Goal: Complete application form

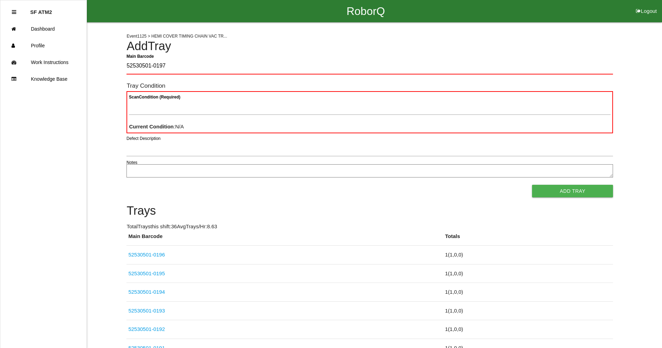
type Barcode "52530501-0197"
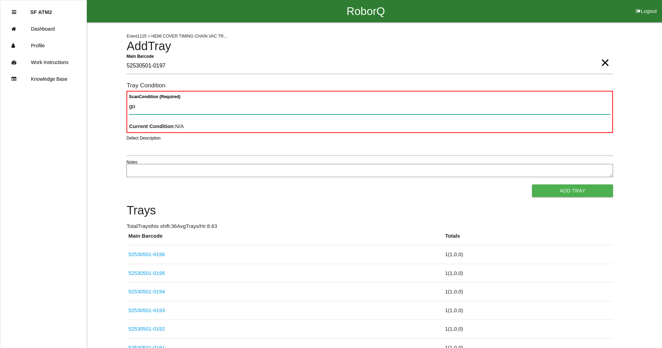
type Condition "goo"
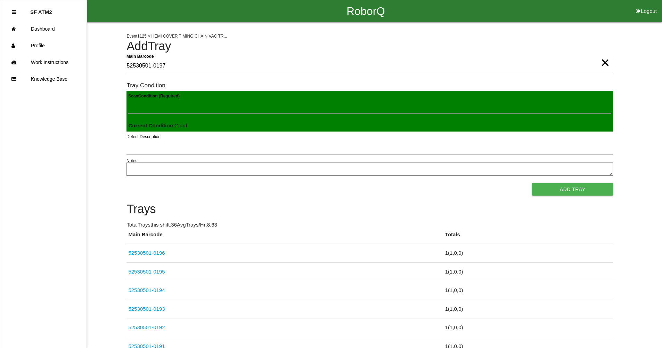
click at [532, 183] on button "Add Tray" at bounding box center [572, 189] width 81 height 13
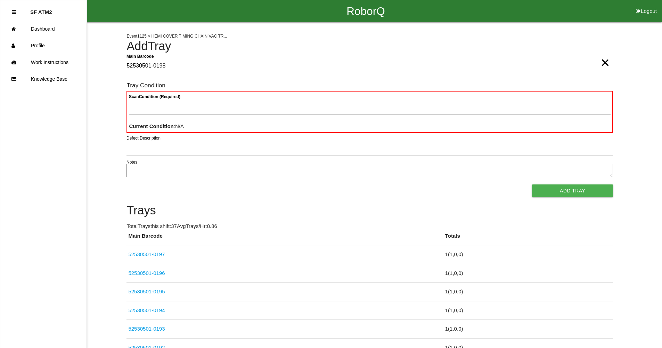
type Barcode "52530501-0198"
type Condition "goo"
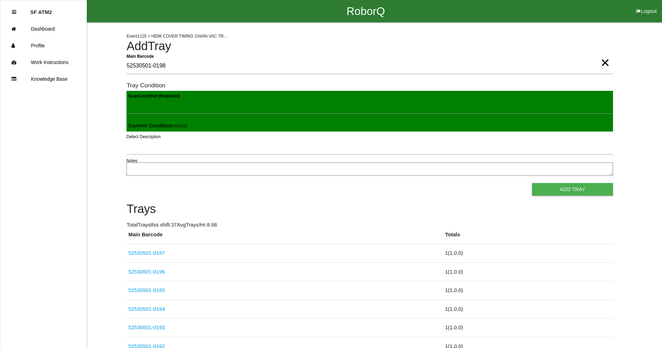
click at [532, 183] on button "Add Tray" at bounding box center [572, 189] width 81 height 13
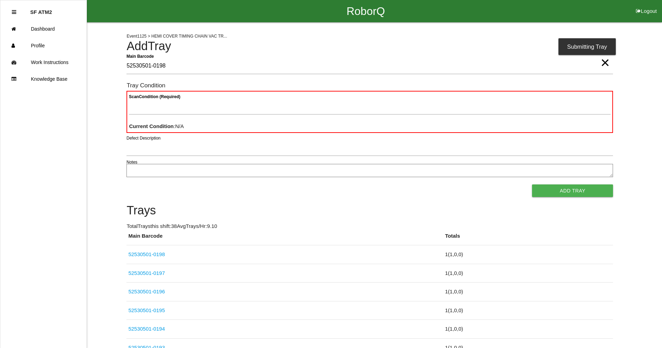
type Barcode "52530501-0198"
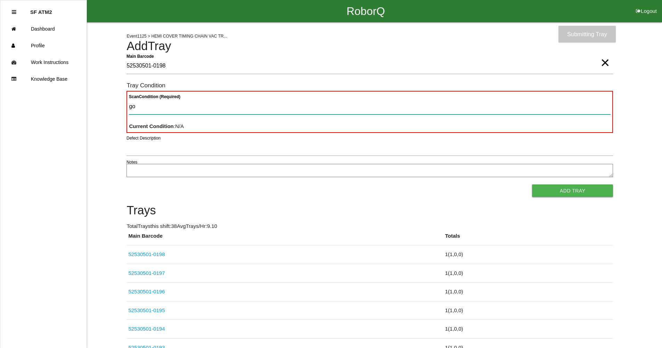
type Condition "goo"
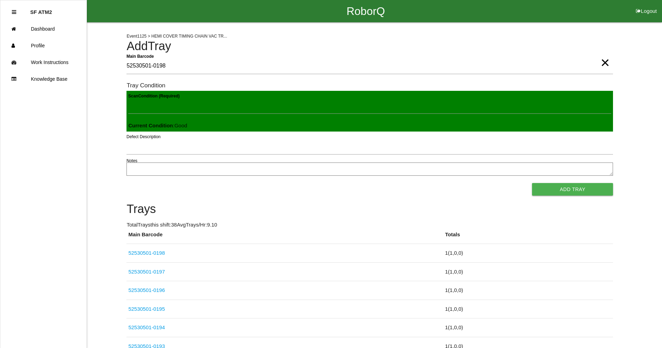
click at [532, 183] on button "Add Tray" at bounding box center [572, 189] width 81 height 13
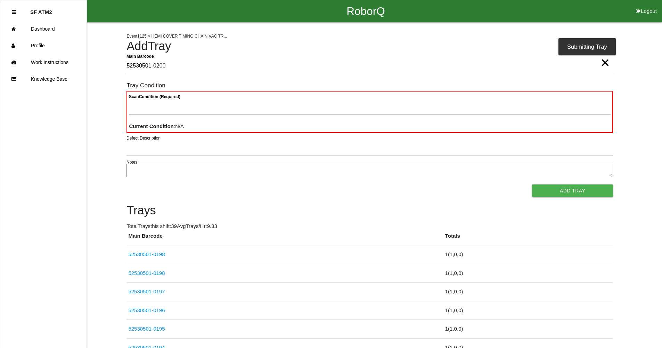
type Barcode "52530501-0200"
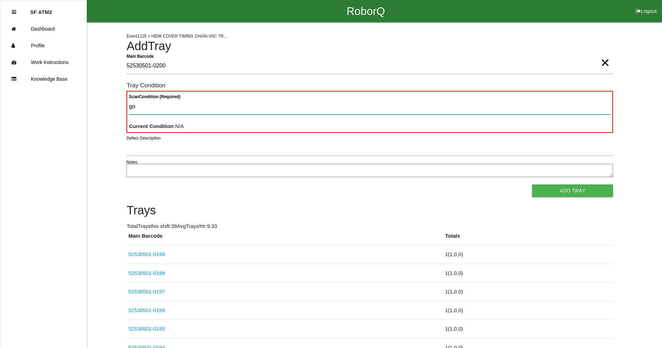
type Condition "goo"
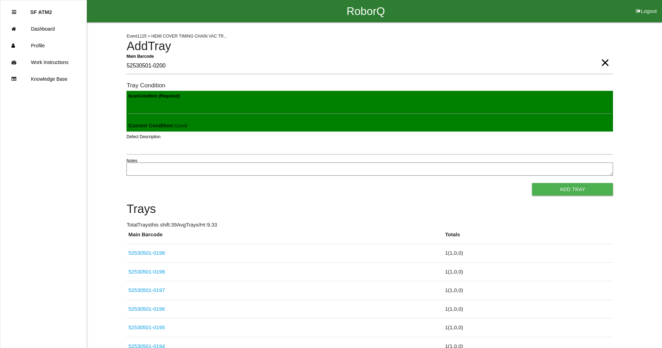
click at [532, 183] on button "Add Tray" at bounding box center [572, 189] width 81 height 13
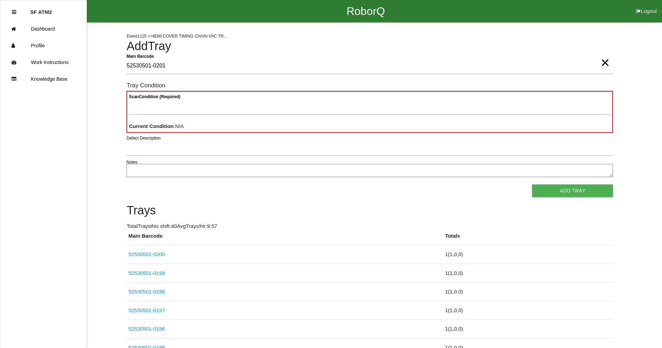
type Barcode "52530501-0201"
type Condition "goo"
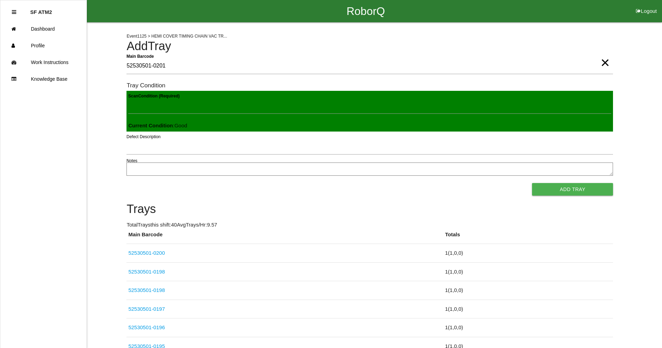
click at [532, 183] on button "Add Tray" at bounding box center [572, 189] width 81 height 13
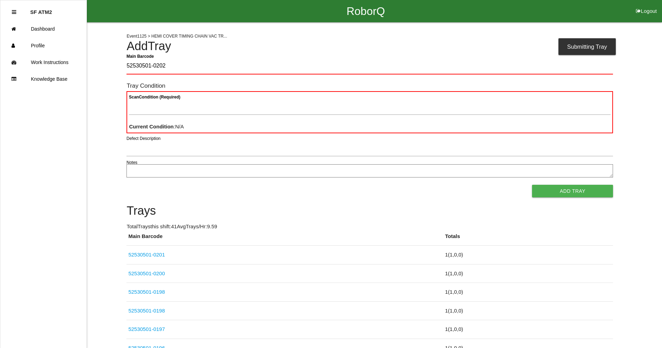
type Barcode "52530501-0202"
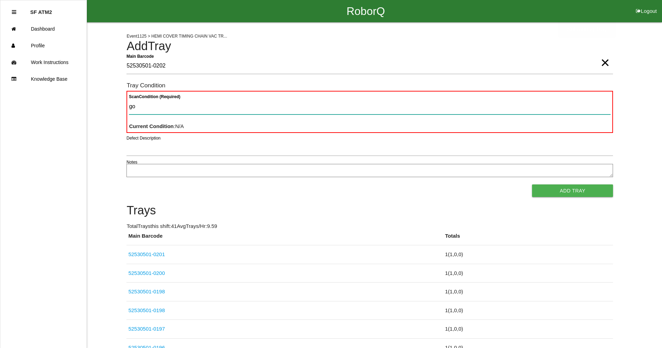
type Condition "goo"
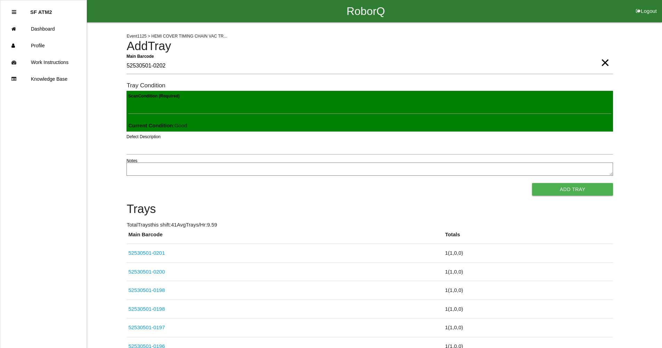
click at [532, 183] on button "Add Tray" at bounding box center [572, 189] width 81 height 13
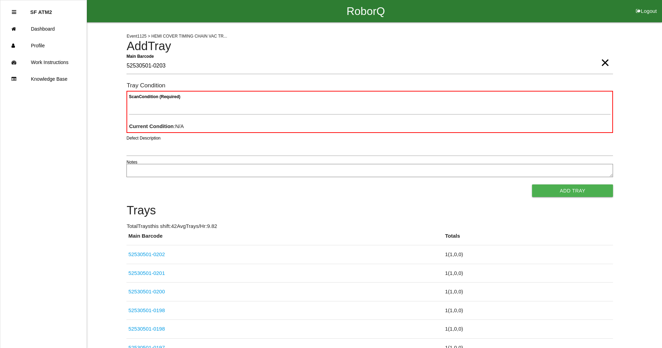
type Barcode "52530501-0203"
type Condition "goo"
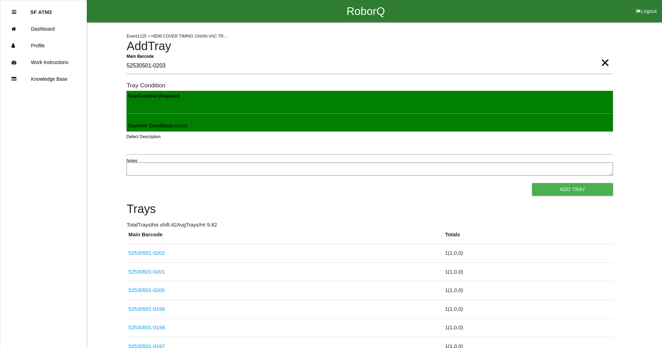
click at [532, 183] on button "Add Tray" at bounding box center [572, 189] width 81 height 13
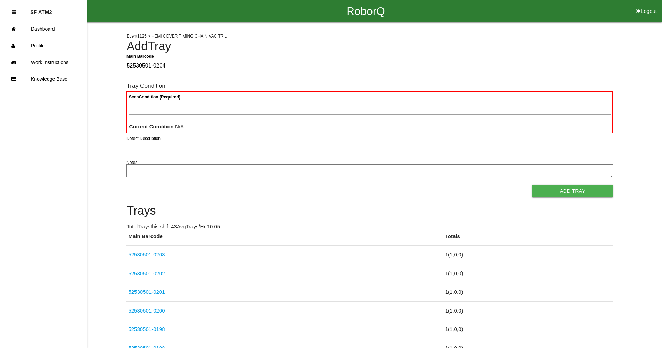
type Barcode "52530501-0204"
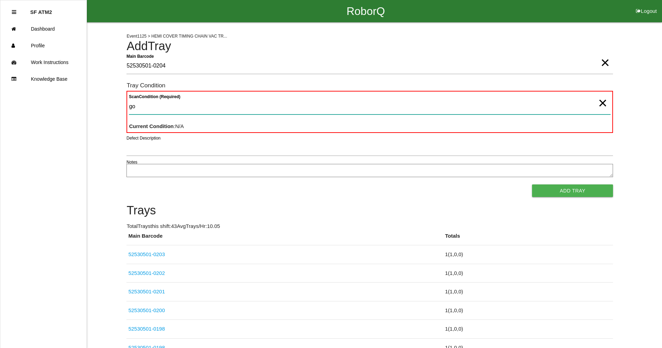
type Condition "goo"
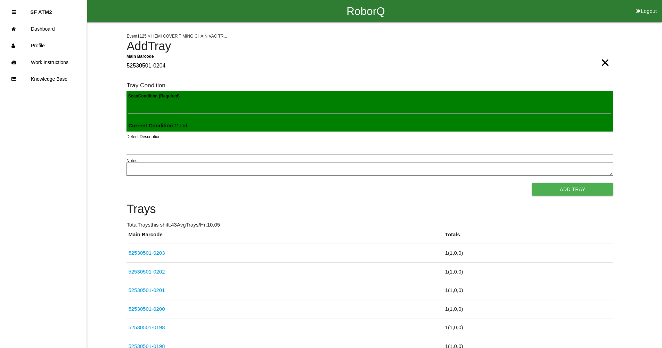
click at [532, 183] on button "Add Tray" at bounding box center [572, 189] width 81 height 13
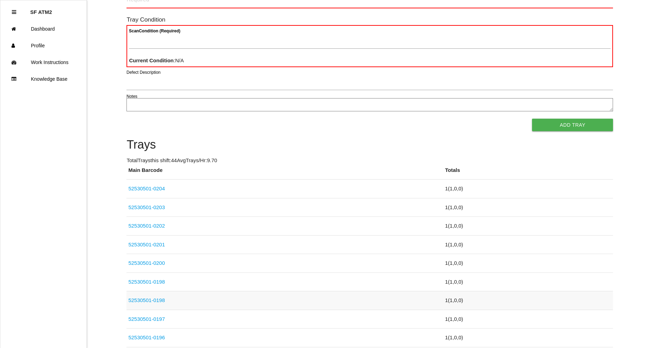
scroll to position [104, 0]
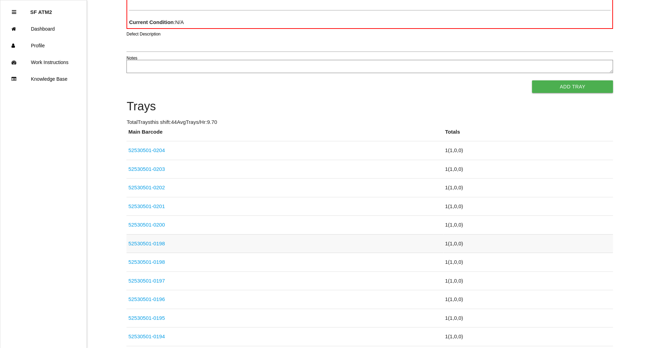
click at [157, 243] on link "52530501-0198" at bounding box center [146, 243] width 36 height 6
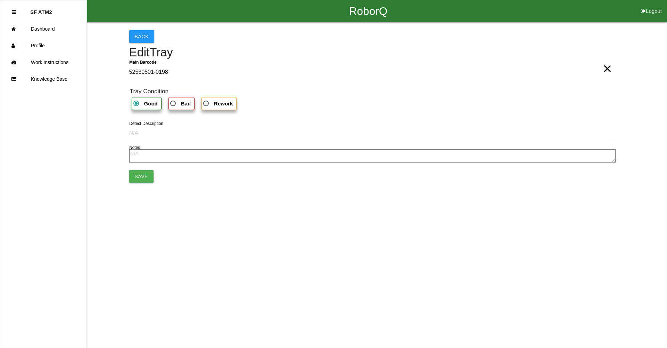
click at [603, 68] on span "×" at bounding box center [607, 62] width 9 height 14
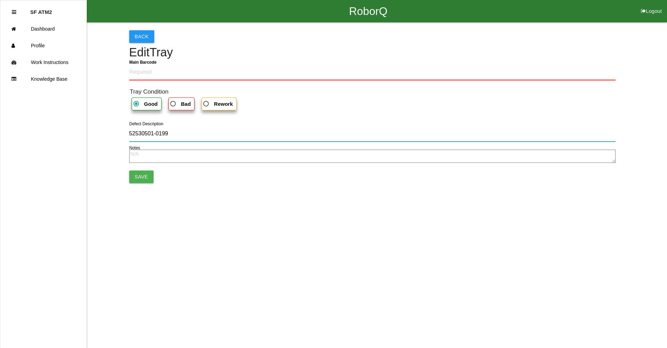
type input "52530501-0199"
click at [167, 73] on Barcode "Main Barcode" at bounding box center [372, 72] width 487 height 16
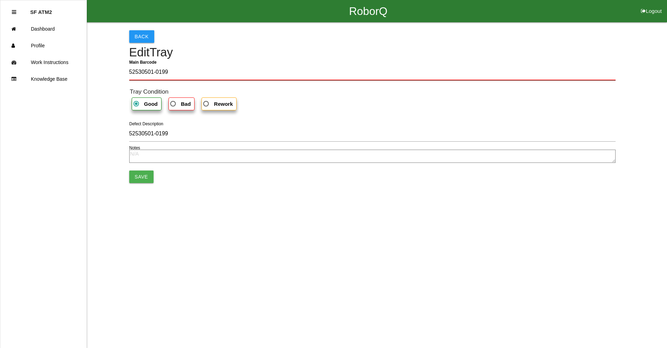
type Barcode "52530501-0199"
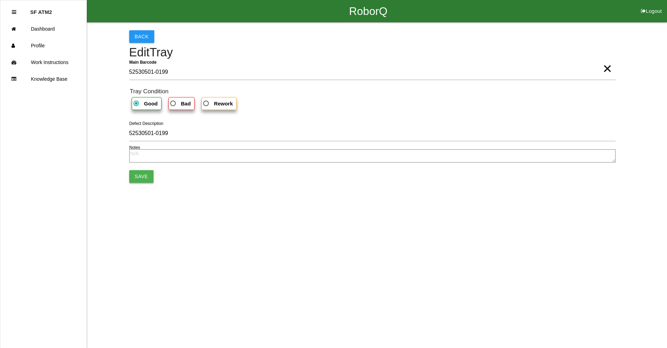
click at [138, 179] on button "Save" at bounding box center [141, 176] width 24 height 13
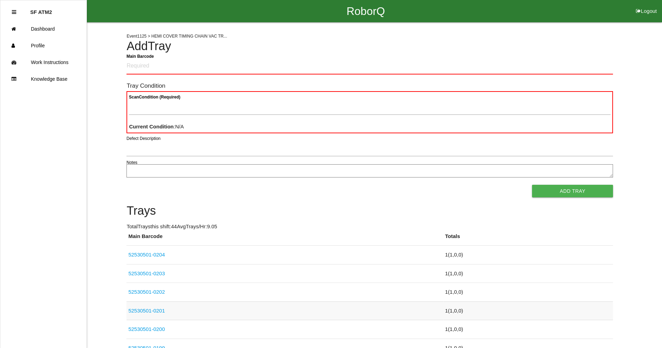
click at [180, 309] on td "52530501-0201" at bounding box center [285, 310] width 317 height 19
click at [158, 309] on link "52530501-0201" at bounding box center [146, 310] width 36 height 6
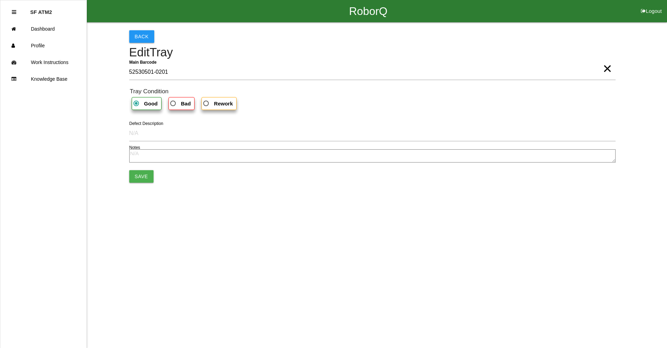
click at [181, 103] on b "Bad" at bounding box center [186, 103] width 10 height 6
click at [173, 103] on input "Bad" at bounding box center [171, 101] width 5 height 5
radio input "true"
click at [145, 175] on button "Save" at bounding box center [141, 176] width 24 height 13
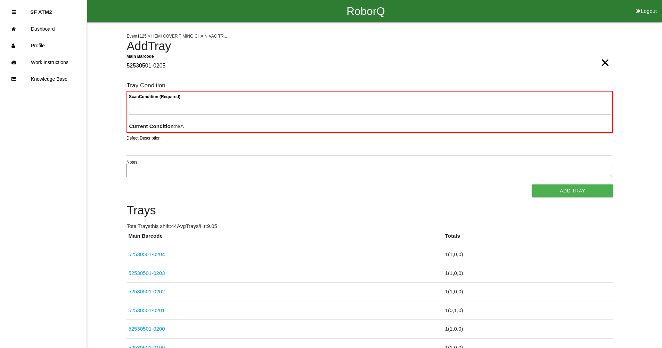
type Barcode "52530501-0205"
type Condition "goo"
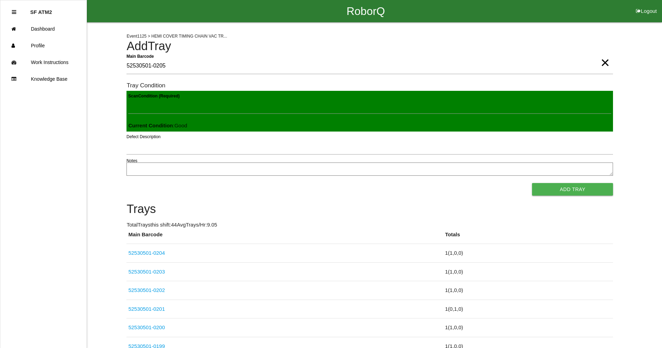
click at [532, 183] on button "Add Tray" at bounding box center [572, 189] width 81 height 13
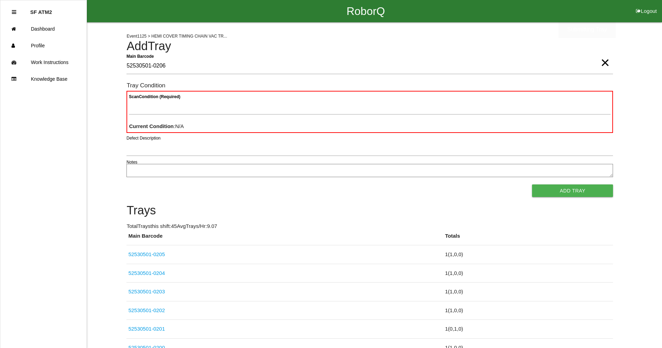
type Barcode "52530501-0206"
type Condition "goo"
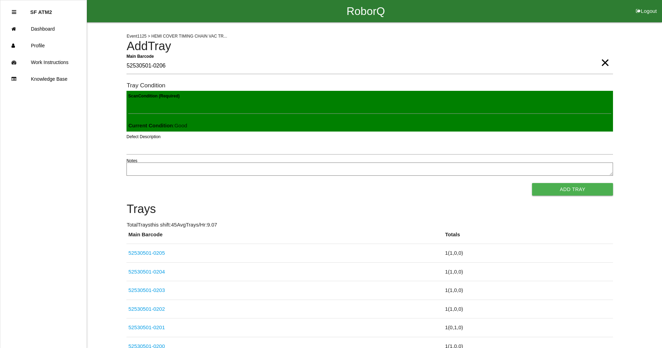
click at [532, 183] on button "Add Tray" at bounding box center [572, 189] width 81 height 13
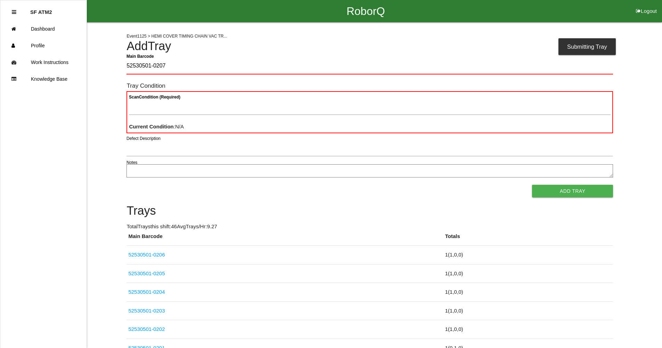
type Barcode "52530501-0207"
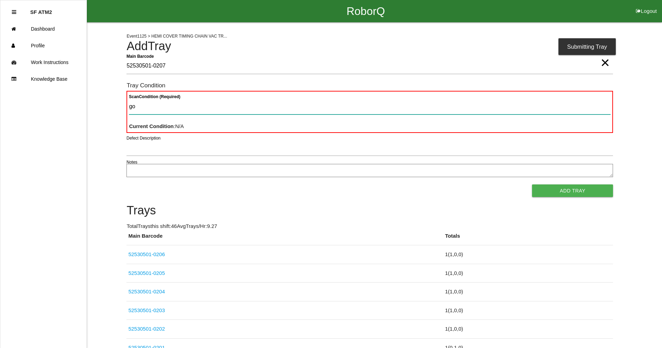
type Condition "goo"
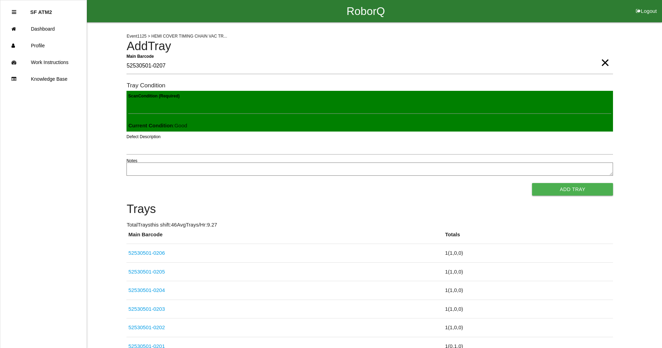
click at [532, 183] on button "Add Tray" at bounding box center [572, 189] width 81 height 13
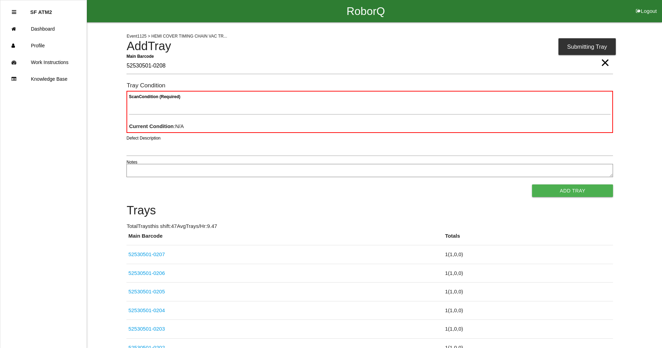
type Barcode "52530501-0208"
type Condition "goo"
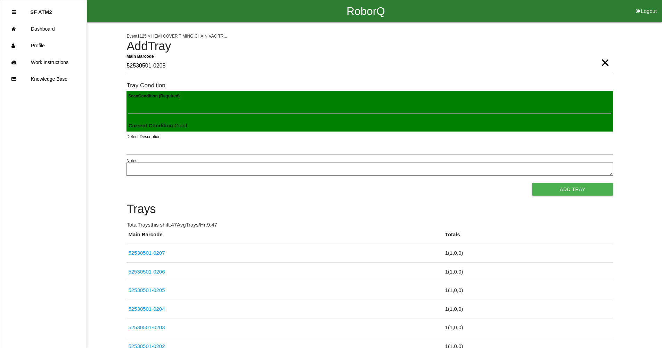
click at [532, 183] on button "Add Tray" at bounding box center [572, 189] width 81 height 13
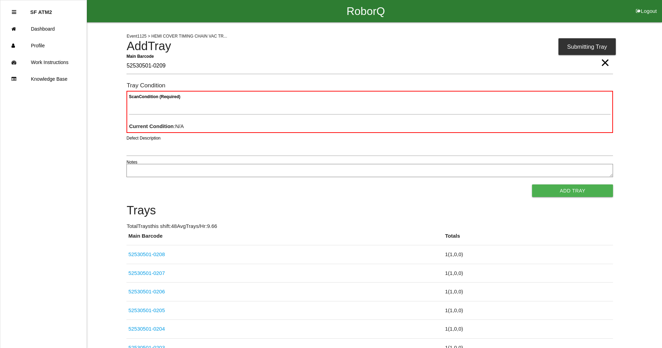
type Barcode "52530501-0209"
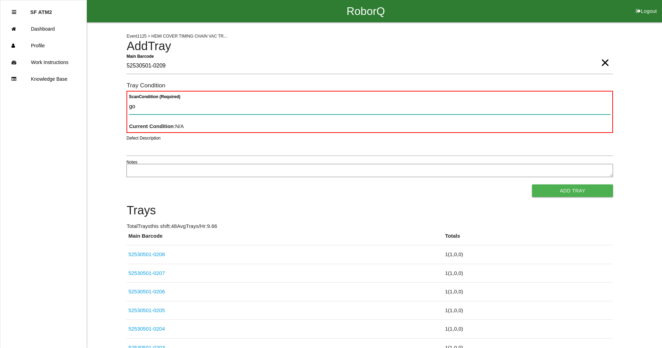
type Condition "goo"
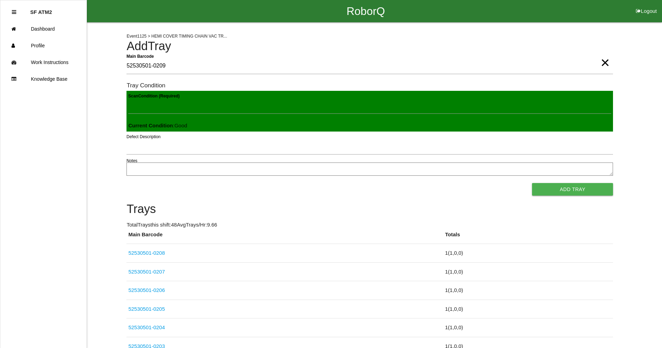
click at [532, 183] on button "Add Tray" at bounding box center [572, 189] width 81 height 13
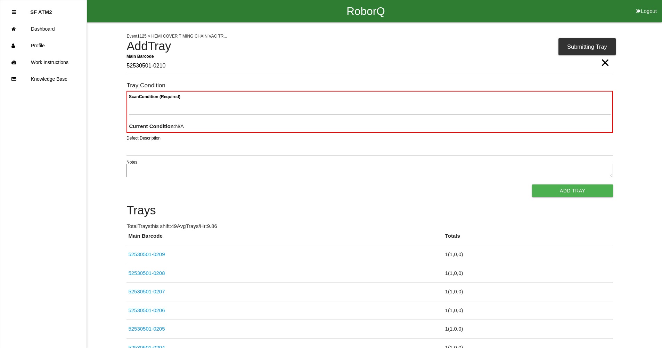
type Barcode "52530501-0210"
type Condition "goo"
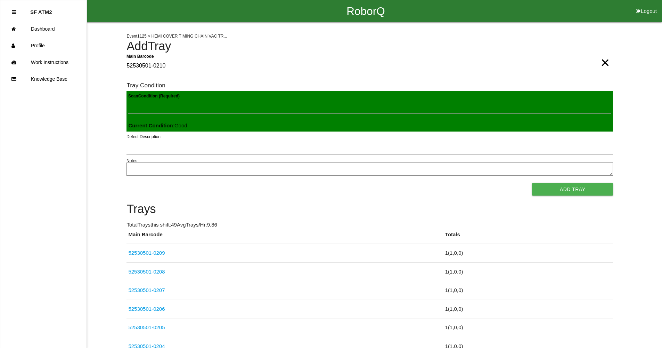
click at [532, 183] on button "Add Tray" at bounding box center [572, 189] width 81 height 13
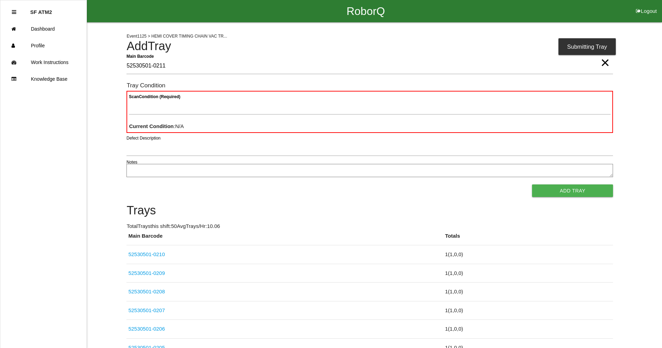
type Barcode "52530501-0211"
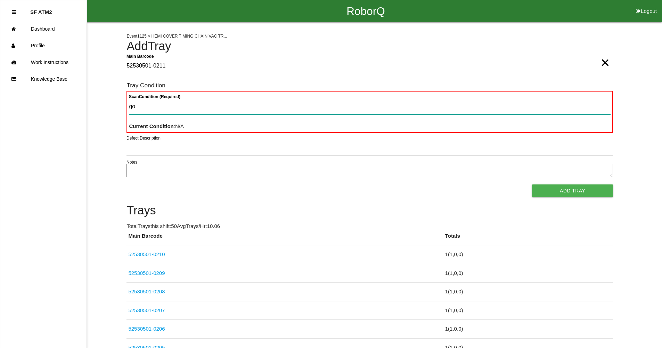
type Condition "goo"
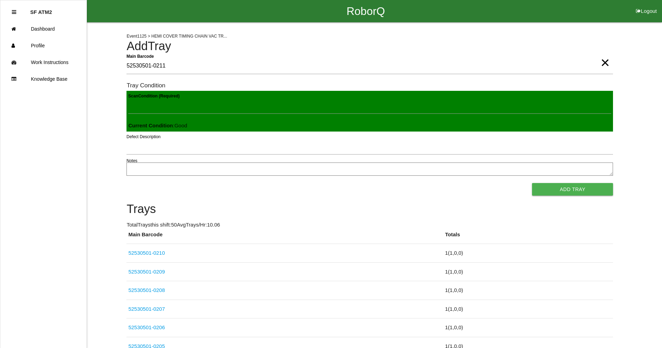
click at [532, 183] on button "Add Tray" at bounding box center [572, 189] width 81 height 13
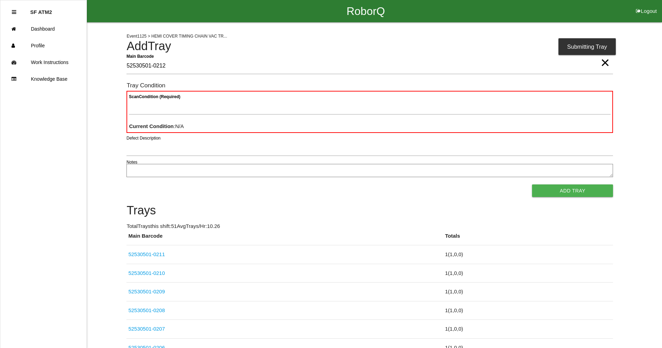
type Barcode "52530501-0212"
type Condition "goo"
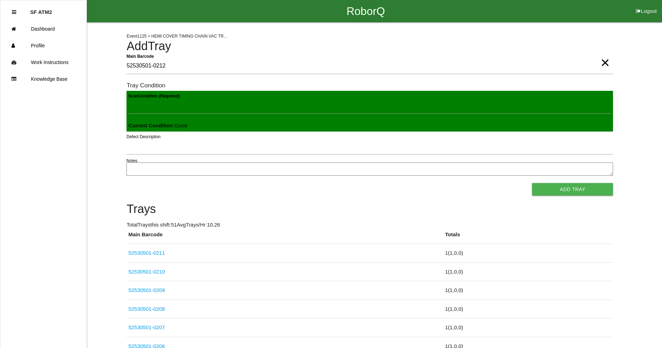
click at [532, 183] on button "Add Tray" at bounding box center [572, 189] width 81 height 13
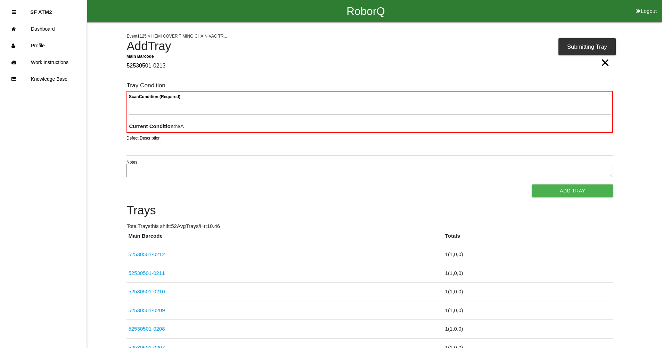
type Barcode "52530501-0213"
type Condition "goo"
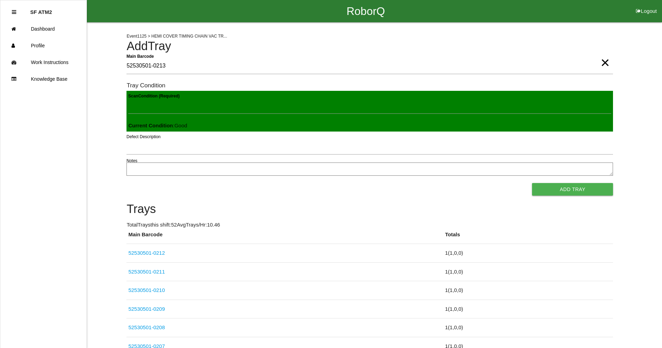
click at [532, 183] on button "Add Tray" at bounding box center [572, 189] width 81 height 13
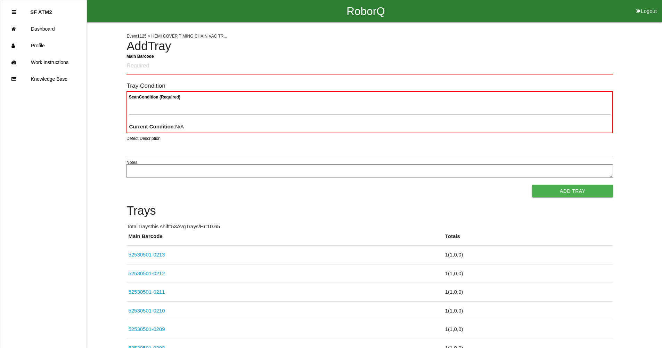
click at [274, 188] on form "Main Barcode Tray Condition Scan Condition (Required) Current Condition : N/A D…" at bounding box center [370, 127] width 487 height 139
click at [131, 69] on Barcode "Main Barcode" at bounding box center [370, 66] width 487 height 16
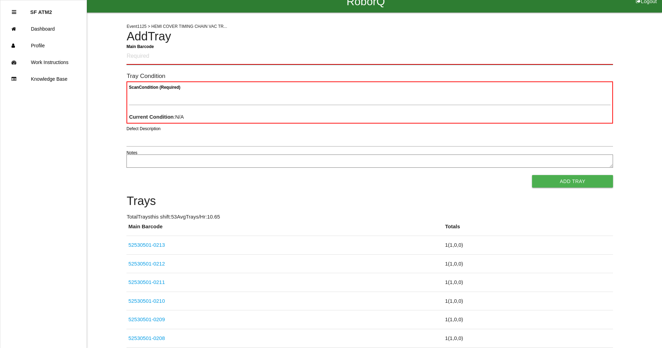
scroll to position [14, 0]
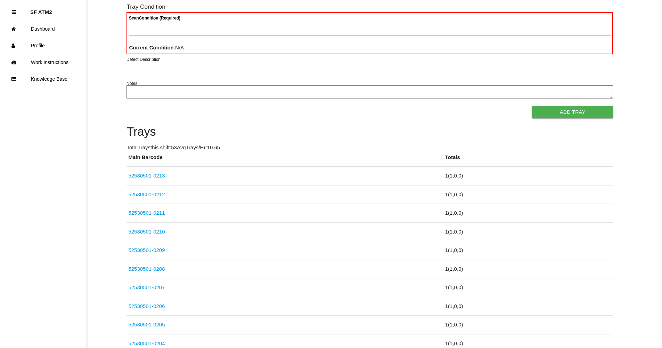
scroll to position [83, 0]
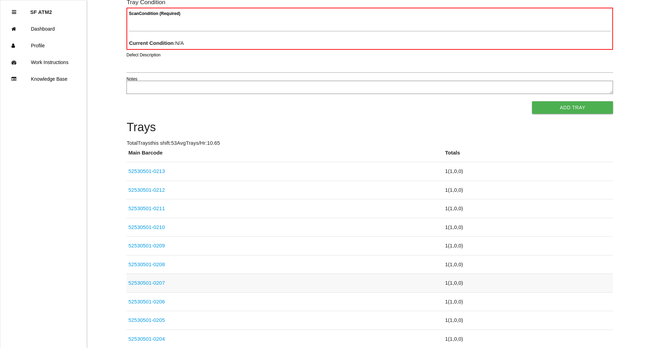
click at [145, 283] on link "52530501-0207" at bounding box center [146, 282] width 36 height 6
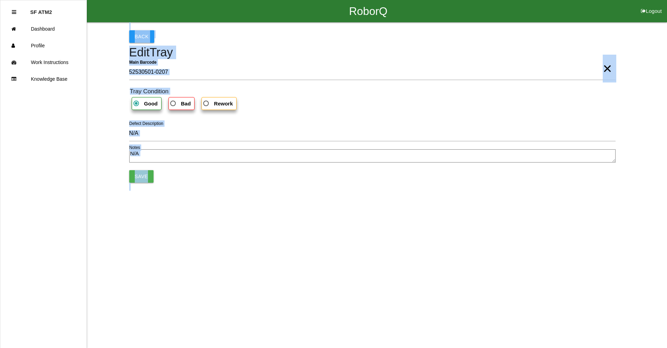
click at [176, 107] on span "Bad" at bounding box center [180, 103] width 22 height 9
click at [173, 104] on input "Bad" at bounding box center [171, 101] width 5 height 5
radio input "true"
click at [135, 177] on button "Save" at bounding box center [141, 176] width 24 height 13
